Goal: Check status: Check status

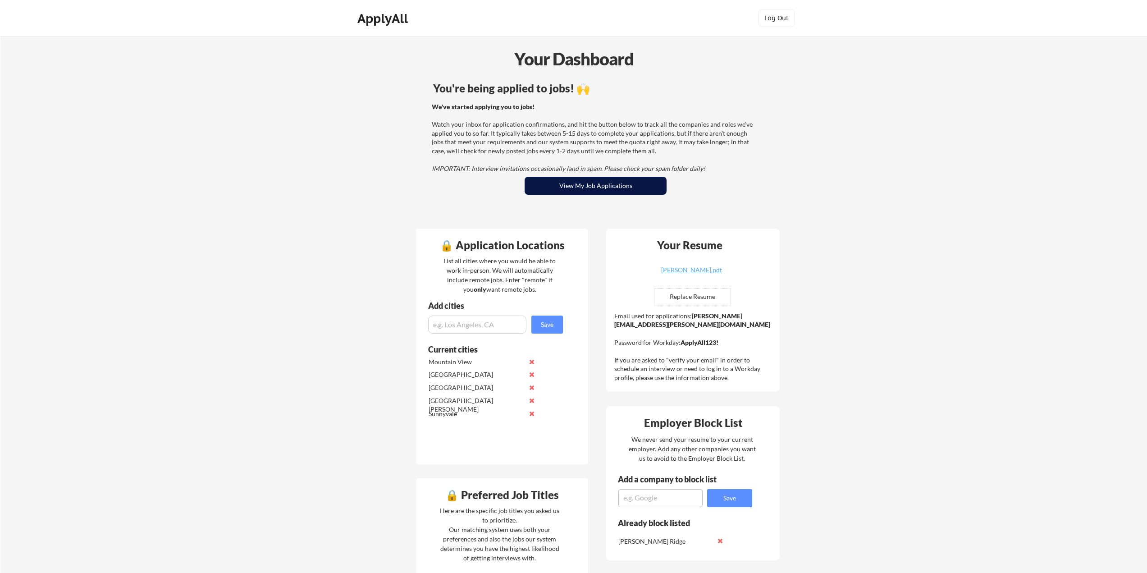
click at [630, 184] on button "View My Job Applications" at bounding box center [596, 186] width 142 height 18
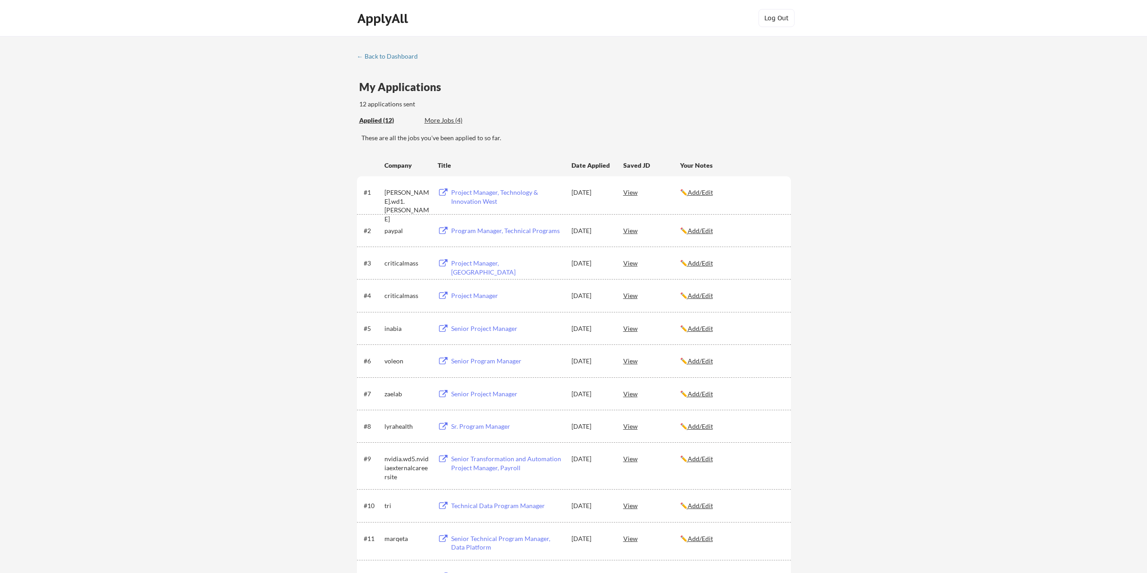
click at [630, 295] on div "View" at bounding box center [651, 295] width 57 height 16
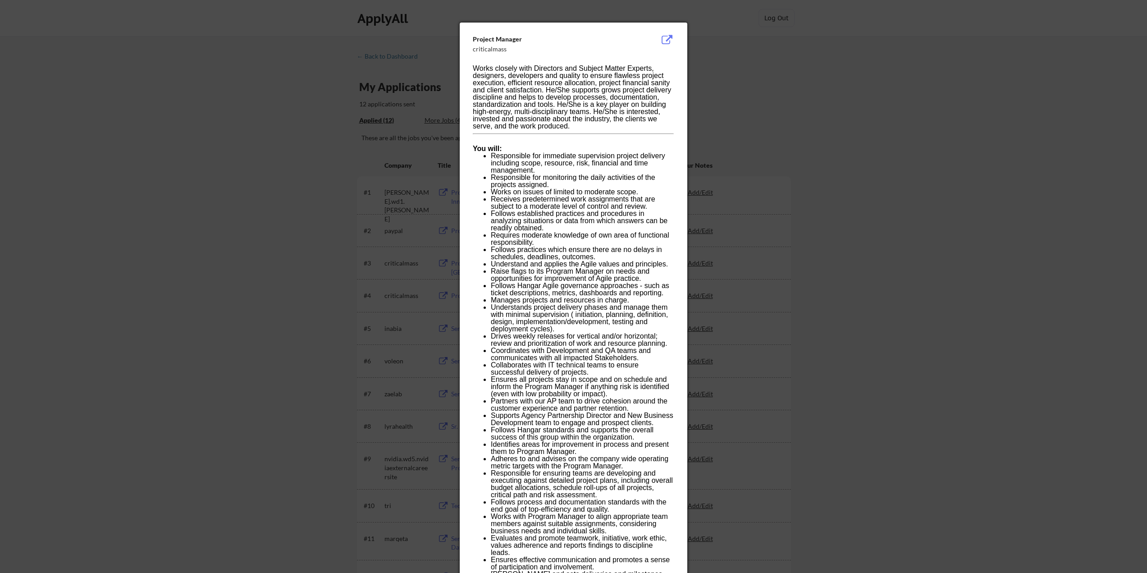
click at [886, 208] on div at bounding box center [573, 286] width 1147 height 573
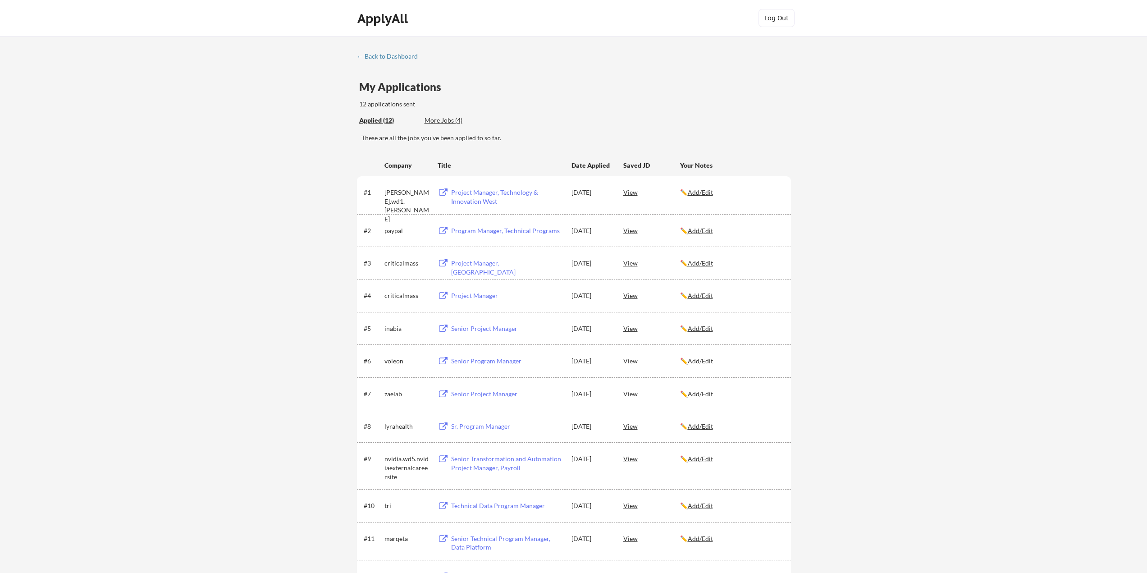
click at [476, 230] on div "Program Manager, Technical Programs" at bounding box center [507, 230] width 112 height 9
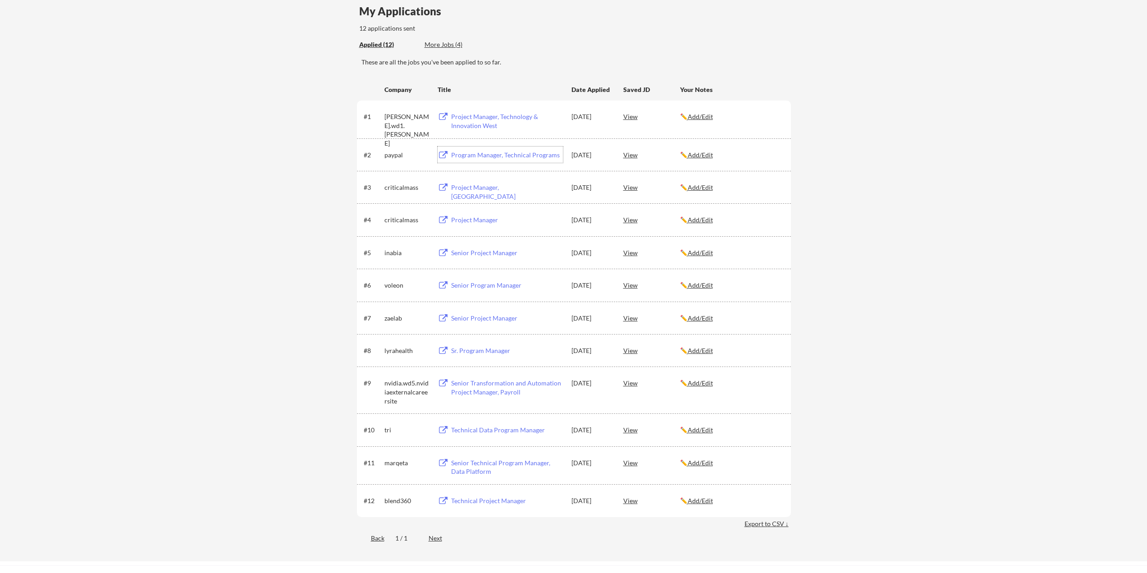
scroll to position [90, 0]
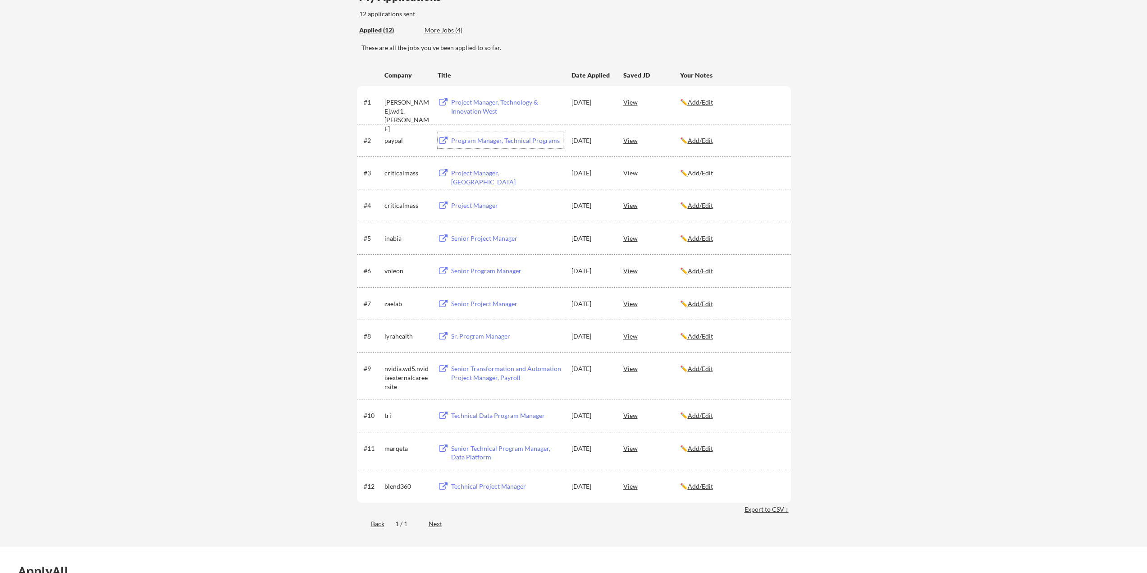
click at [481, 485] on div "Technical Project Manager" at bounding box center [507, 486] width 112 height 9
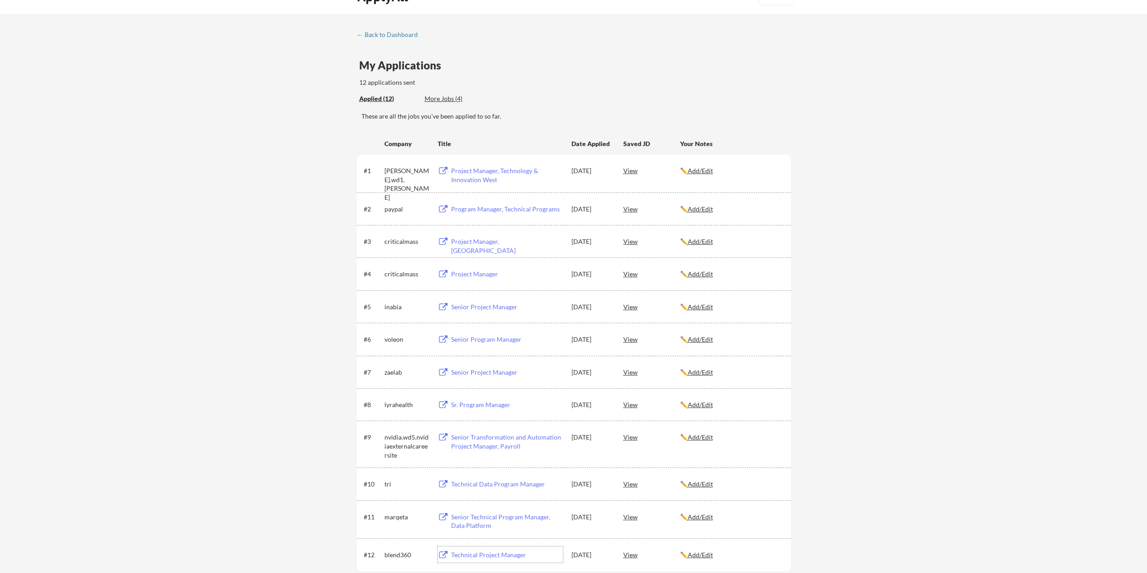
scroll to position [0, 0]
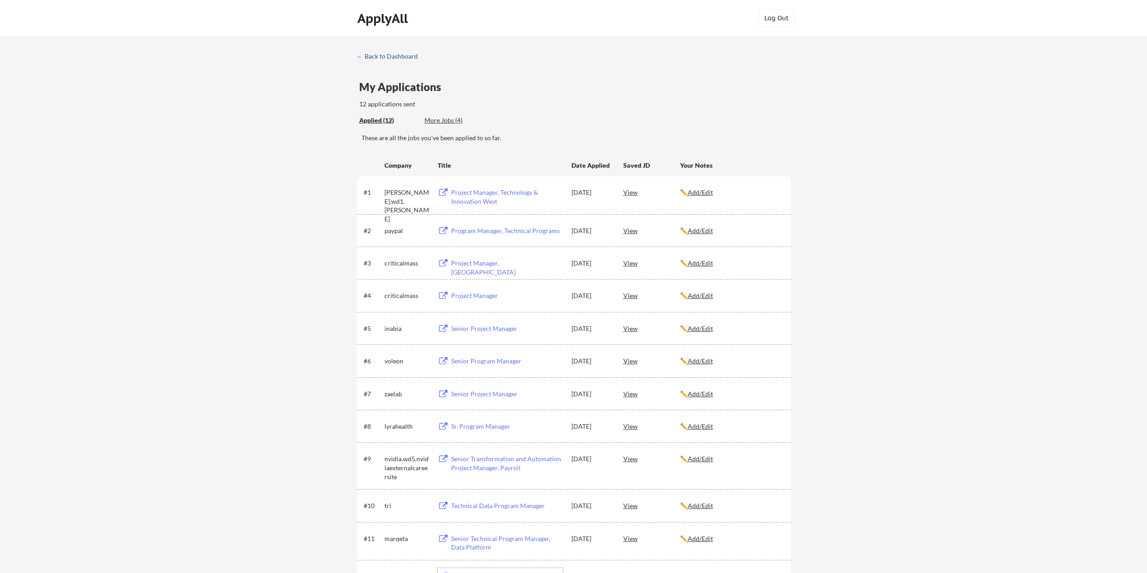
click at [396, 54] on div "← Back to Dashboard" at bounding box center [391, 56] width 68 height 6
